Goal: Task Accomplishment & Management: Use online tool/utility

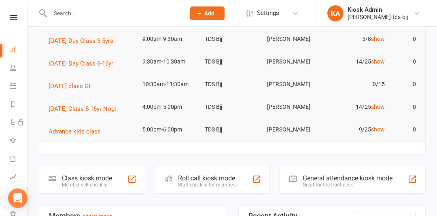
scroll to position [95, 0]
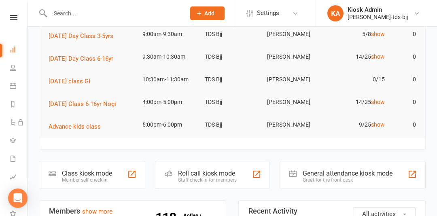
click at [172, 169] on div at bounding box center [168, 174] width 10 height 10
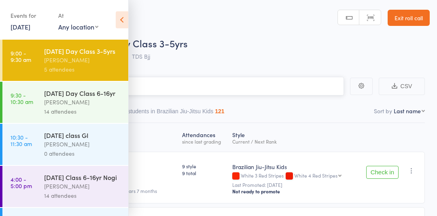
click at [121, 22] on icon at bounding box center [122, 19] width 13 height 17
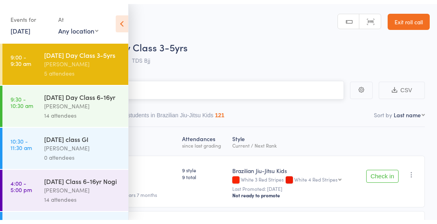
scroll to position [30, 0]
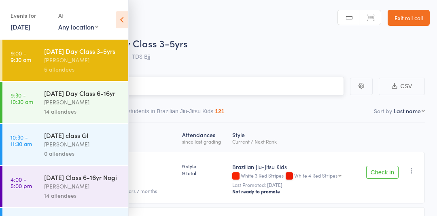
click at [295, 77] on input "search" at bounding box center [178, 86] width 332 height 19
type input "owen"
click link "Drop in"
type input "k"
type input "m"
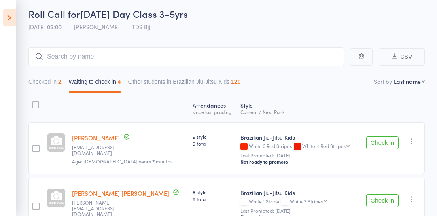
click at [220, 27] on div "Roll Call for Wednesday Day Class 3-5yrs 15 Oct 09:00 Gary Porter TDS Bjj" at bounding box center [228, 21] width 401 height 28
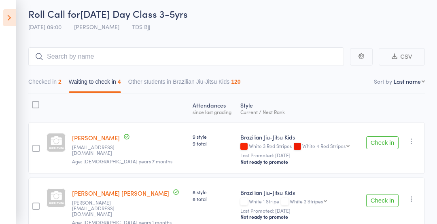
click at [11, 22] on icon at bounding box center [9, 17] width 13 height 17
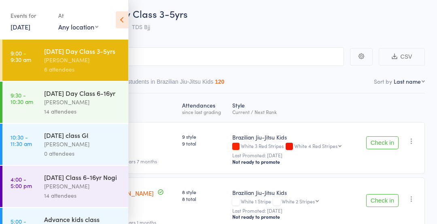
click at [179, 40] on main "CSV Checked in 2 Waiting to check in 4 Other students in Brazilian Jiu-Jitsu Ki…" at bounding box center [218, 207] width 437 height 345
click at [125, 21] on icon at bounding box center [122, 19] width 13 height 17
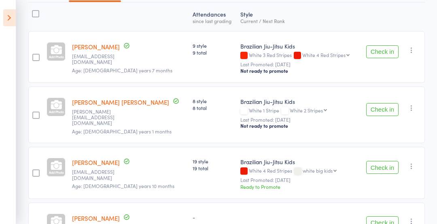
scroll to position [127, 0]
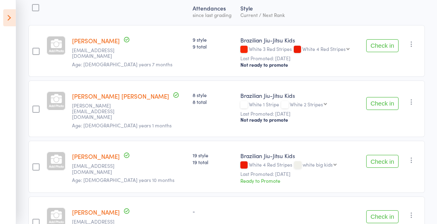
click at [378, 104] on button "Check in" at bounding box center [382, 103] width 32 height 13
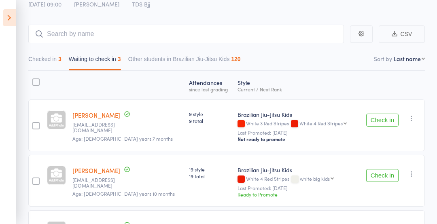
scroll to position [52, 0]
click at [424, 145] on div "Check in Check in Send message Add Note Add Task Add Flag Remove Mark absent" at bounding box center [391, 126] width 66 height 52
click at [381, 121] on button "Check in" at bounding box center [382, 120] width 32 height 13
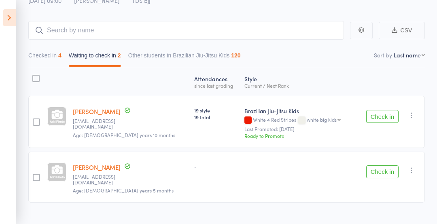
scroll to position [63, 0]
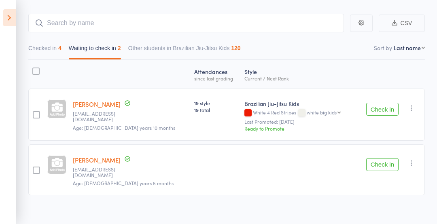
click at [383, 158] on button "Check in" at bounding box center [382, 164] width 32 height 13
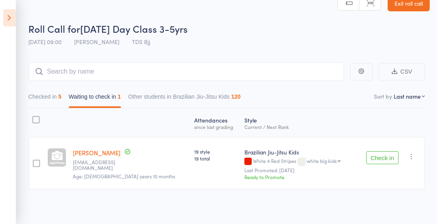
click at [6, 18] on icon at bounding box center [9, 17] width 13 height 17
